Goal: Task Accomplishment & Management: Use online tool/utility

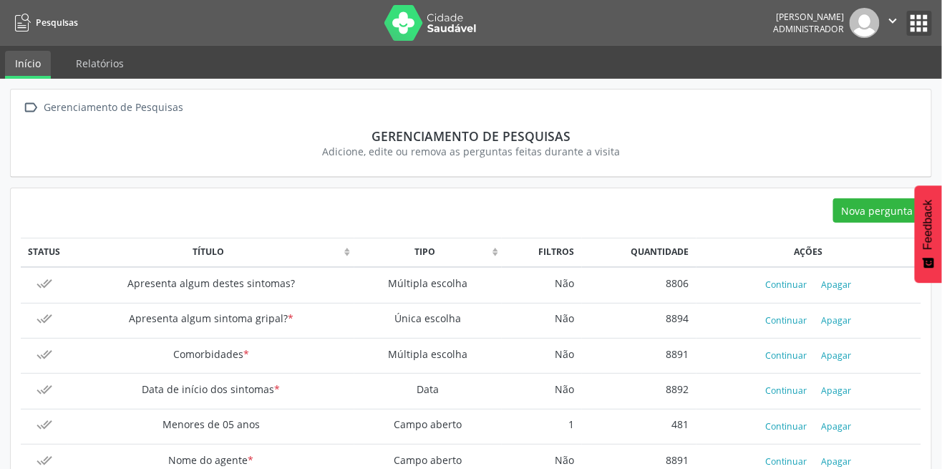
click at [919, 26] on button "apps" at bounding box center [919, 23] width 25 height 25
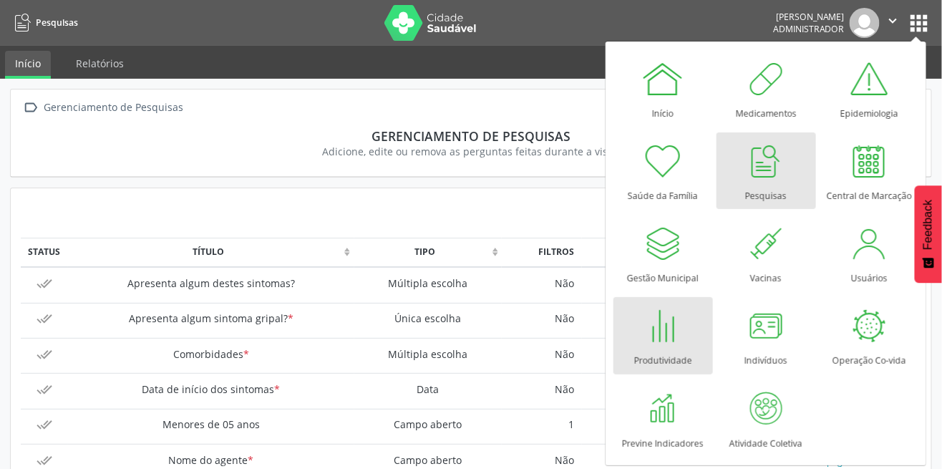
click at [650, 362] on div "Produtividade" at bounding box center [663, 356] width 58 height 19
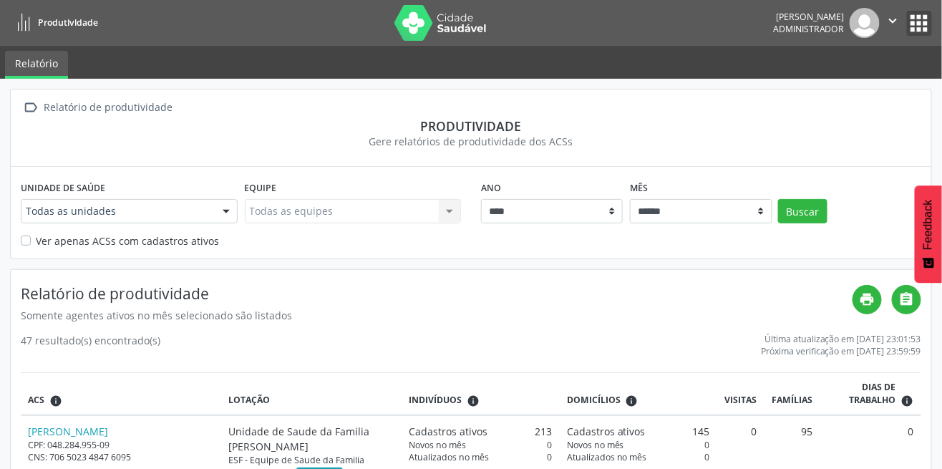
click at [909, 24] on button "apps" at bounding box center [919, 23] width 25 height 25
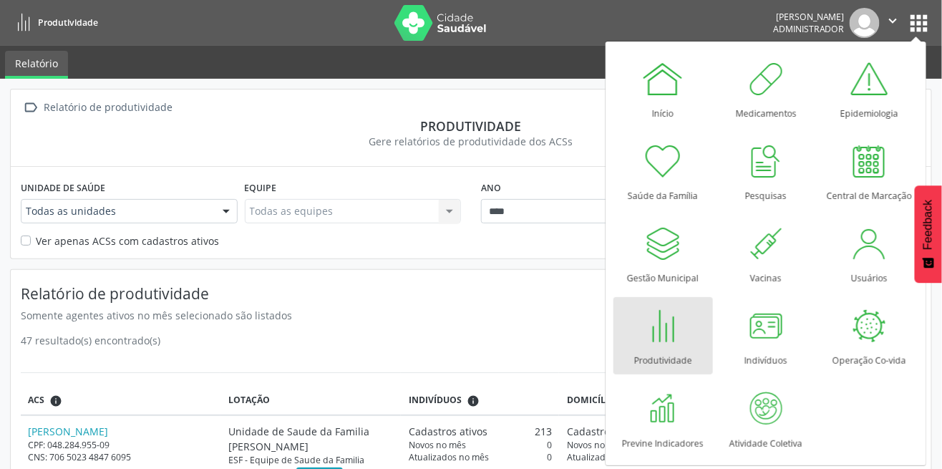
click at [660, 181] on div at bounding box center [663, 161] width 43 height 43
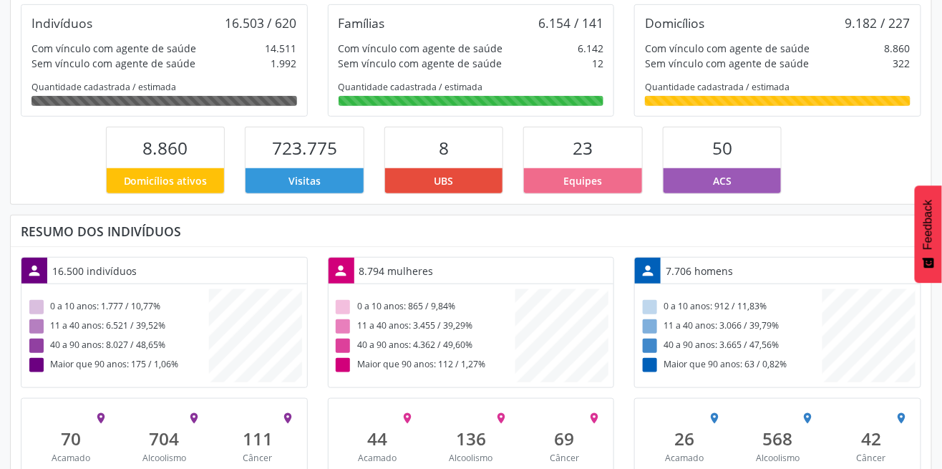
scroll to position [274, 0]
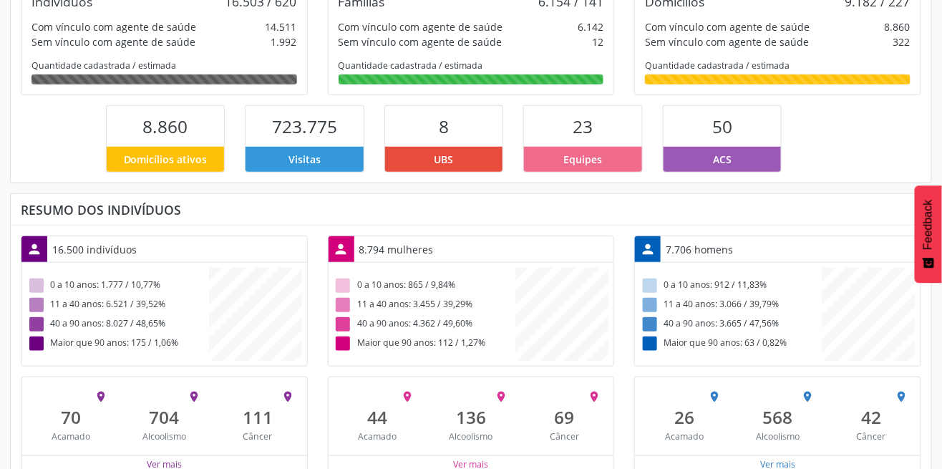
click at [474, 422] on div "136" at bounding box center [472, 417] width 74 height 21
click at [463, 420] on div "136" at bounding box center [472, 417] width 74 height 21
click at [463, 419] on div "136" at bounding box center [472, 417] width 74 height 21
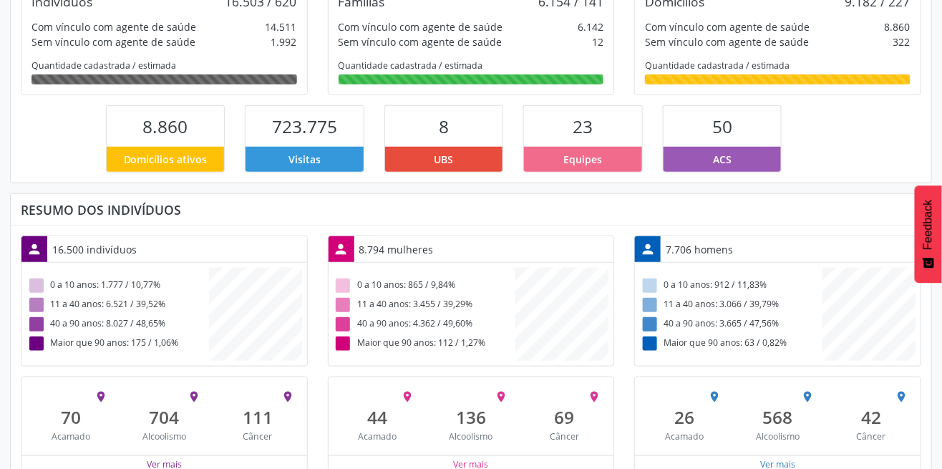
click at [463, 419] on div "136" at bounding box center [472, 417] width 74 height 21
click at [455, 419] on div "136" at bounding box center [472, 417] width 74 height 21
click at [454, 419] on div "136" at bounding box center [472, 417] width 74 height 21
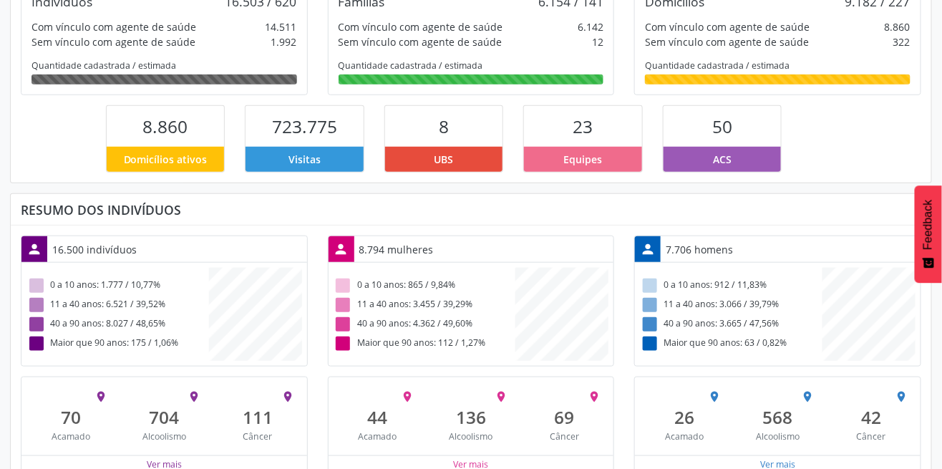
click at [453, 419] on div "136" at bounding box center [472, 417] width 74 height 21
click at [450, 419] on div "136" at bounding box center [472, 417] width 74 height 21
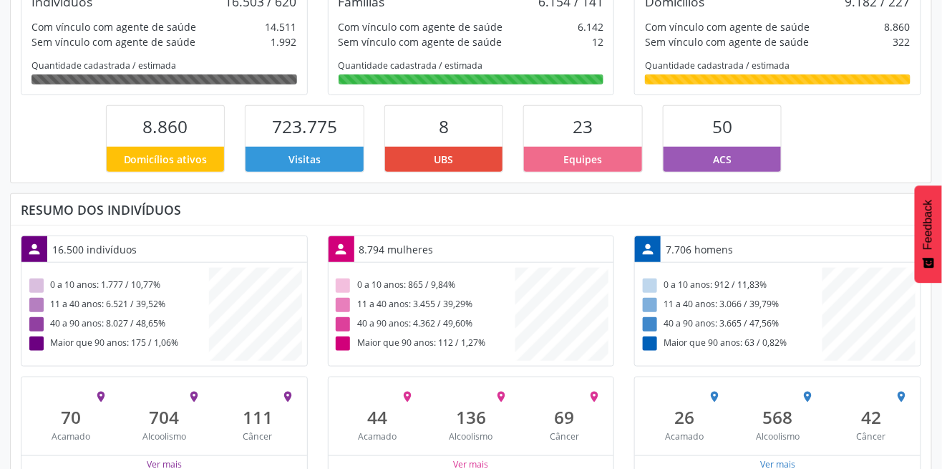
click at [450, 419] on div "136" at bounding box center [472, 417] width 74 height 21
click at [458, 419] on div "136" at bounding box center [472, 417] width 74 height 21
click at [450, 418] on div "136" at bounding box center [472, 417] width 74 height 21
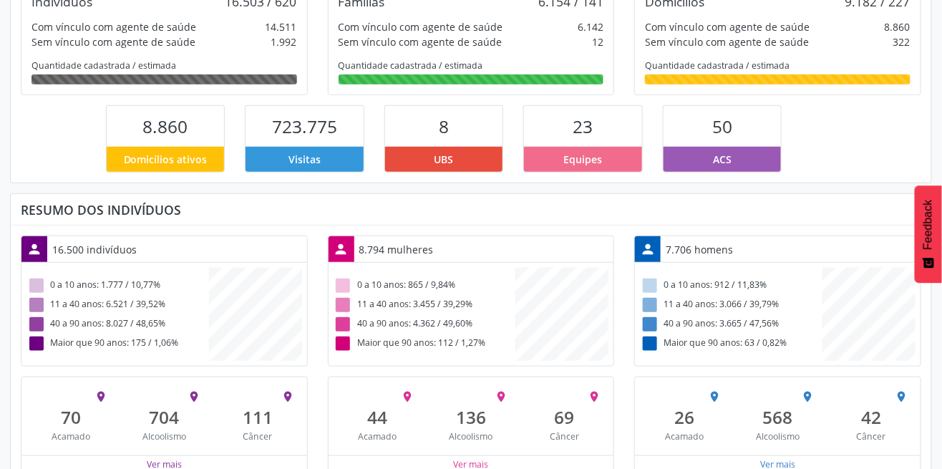
click at [450, 418] on div "136" at bounding box center [472, 417] width 74 height 21
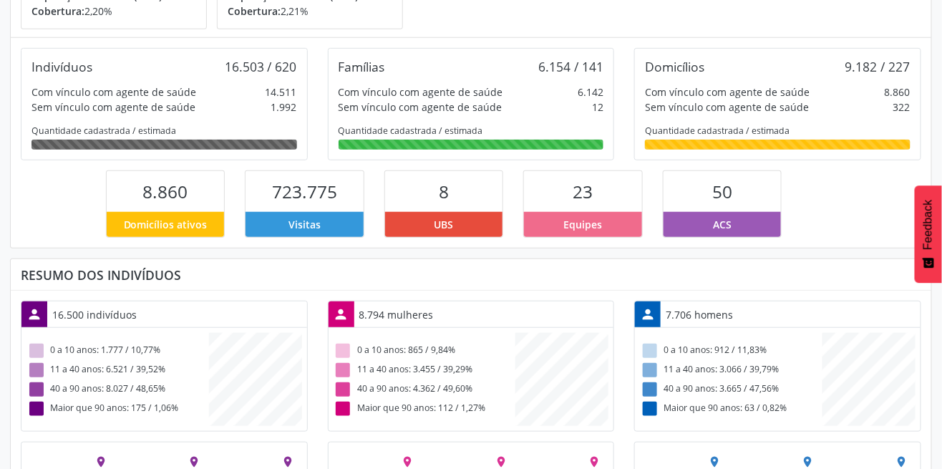
scroll to position [0, 0]
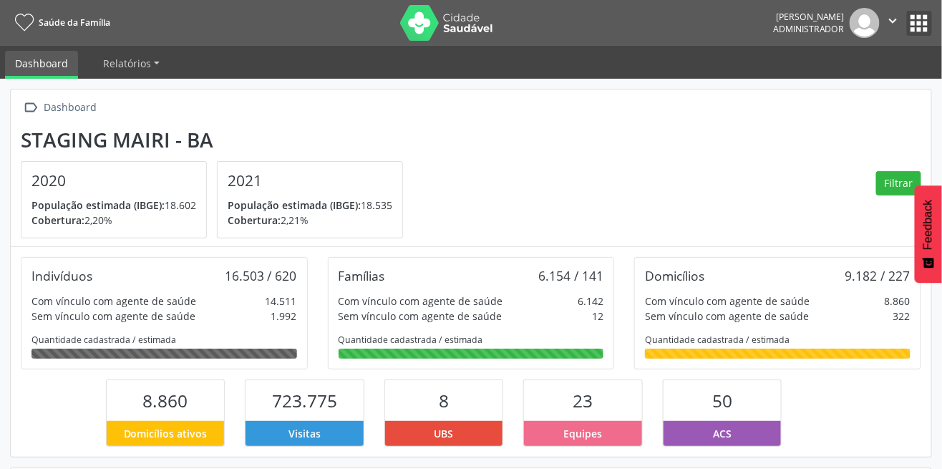
click at [920, 25] on button "apps" at bounding box center [919, 23] width 25 height 25
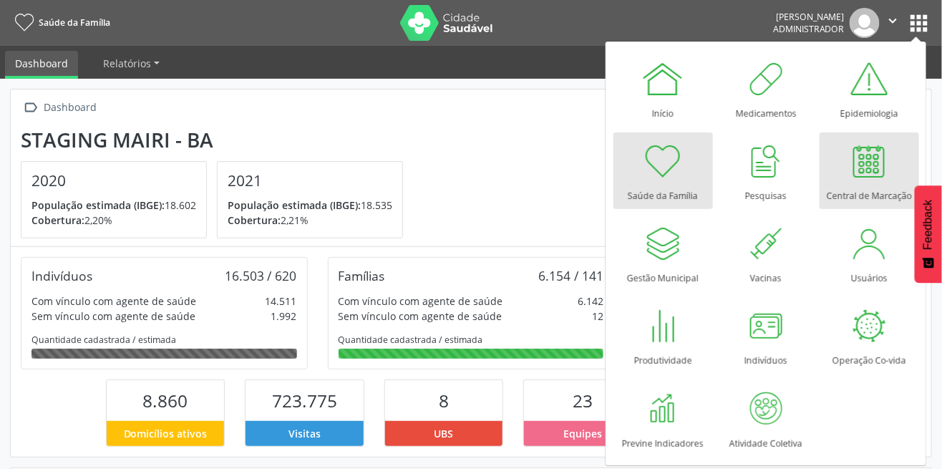
click at [876, 172] on div at bounding box center [869, 161] width 43 height 43
